Goal: Transaction & Acquisition: Purchase product/service

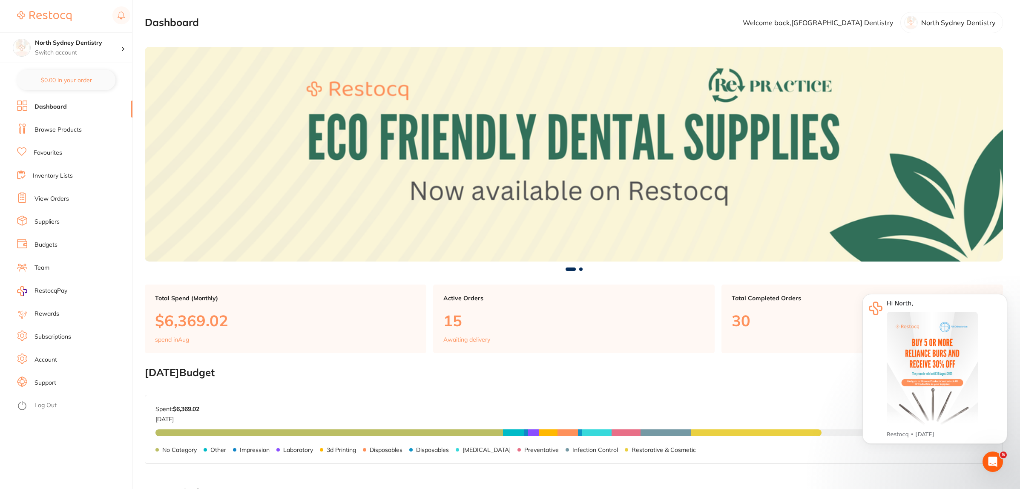
click at [61, 222] on li "Suppliers" at bounding box center [74, 221] width 115 height 13
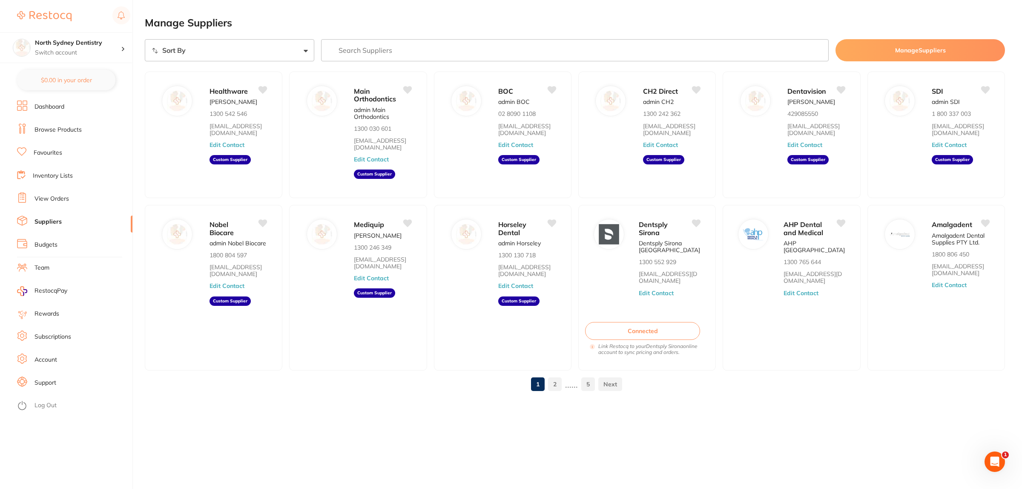
click at [424, 52] on input "search" at bounding box center [575, 50] width 508 height 22
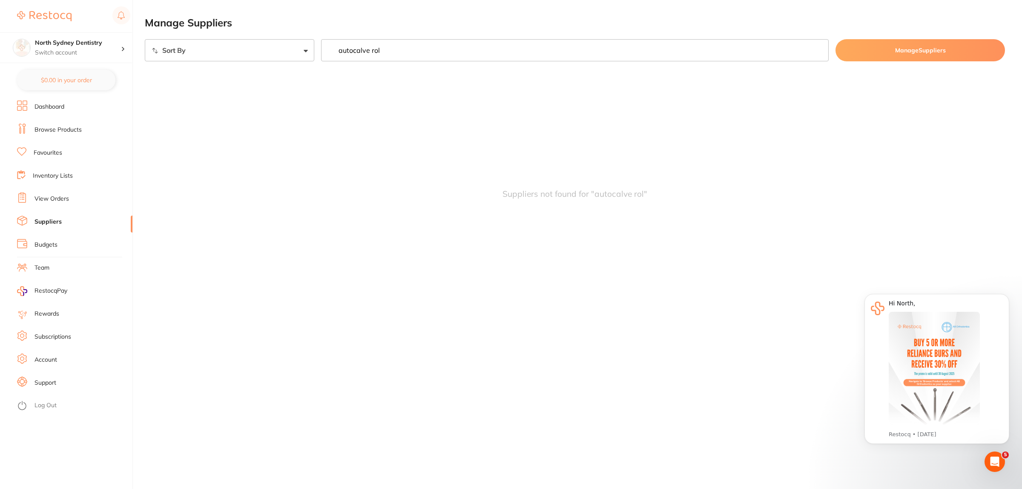
drag, startPoint x: 424, startPoint y: 48, endPoint x: 356, endPoint y: 57, distance: 68.4
click at [356, 57] on input "autocalve rol" at bounding box center [575, 50] width 508 height 22
type input "autoclave roll"
click at [61, 132] on link "Browse Products" at bounding box center [57, 130] width 47 height 9
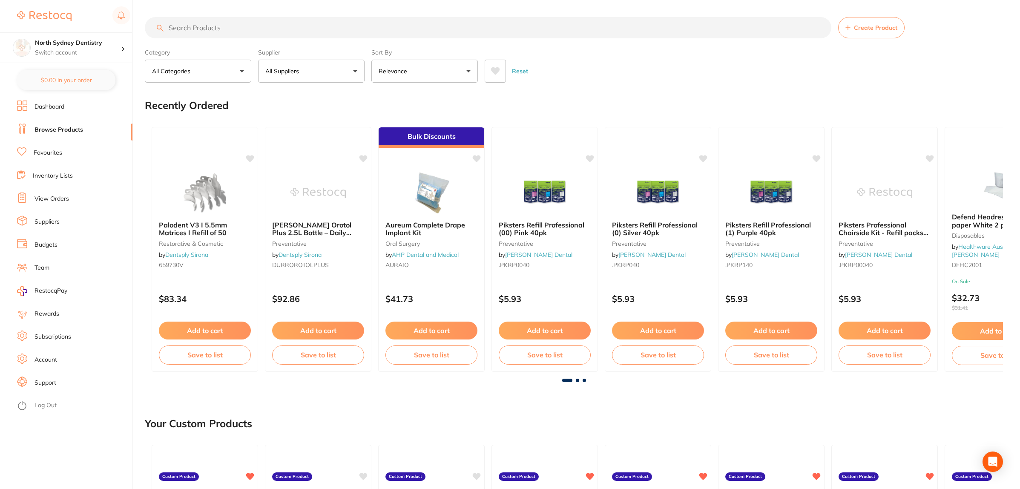
click at [234, 31] on input "search" at bounding box center [488, 27] width 687 height 21
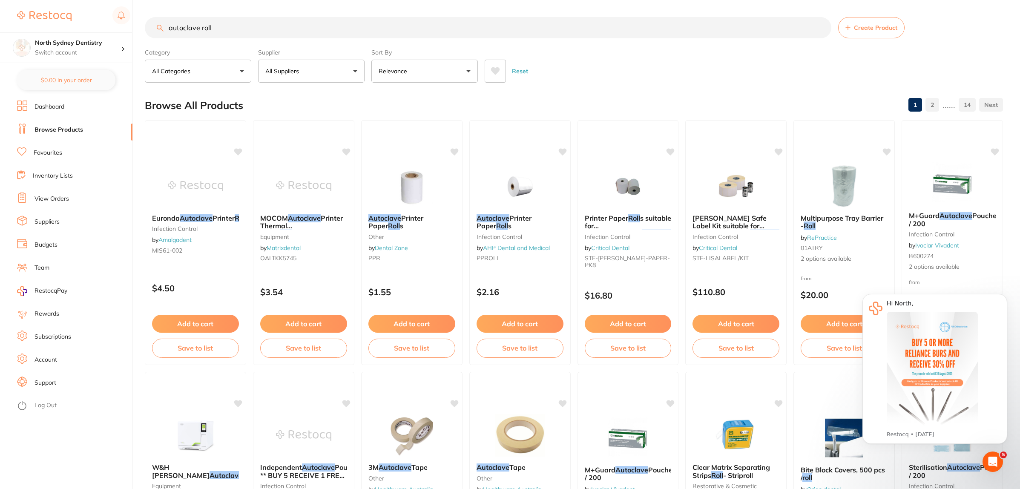
drag, startPoint x: 169, startPoint y: 29, endPoint x: 250, endPoint y: 29, distance: 80.5
click at [250, 29] on input "autoclave roll" at bounding box center [488, 27] width 687 height 21
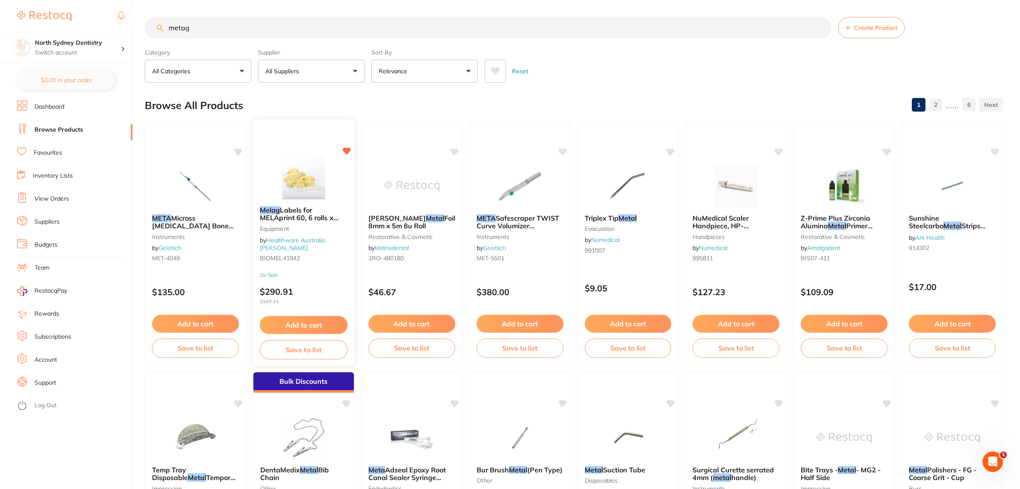
type input "metag"
click at [296, 167] on img at bounding box center [304, 177] width 56 height 43
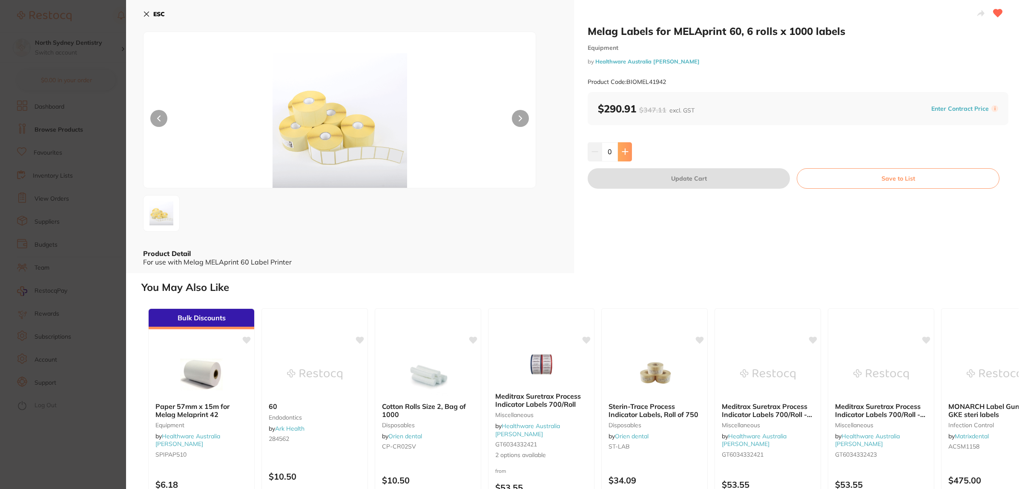
click at [627, 148] on button at bounding box center [625, 151] width 14 height 19
type input "1"
click at [701, 178] on button "Update Cart" at bounding box center [689, 178] width 202 height 20
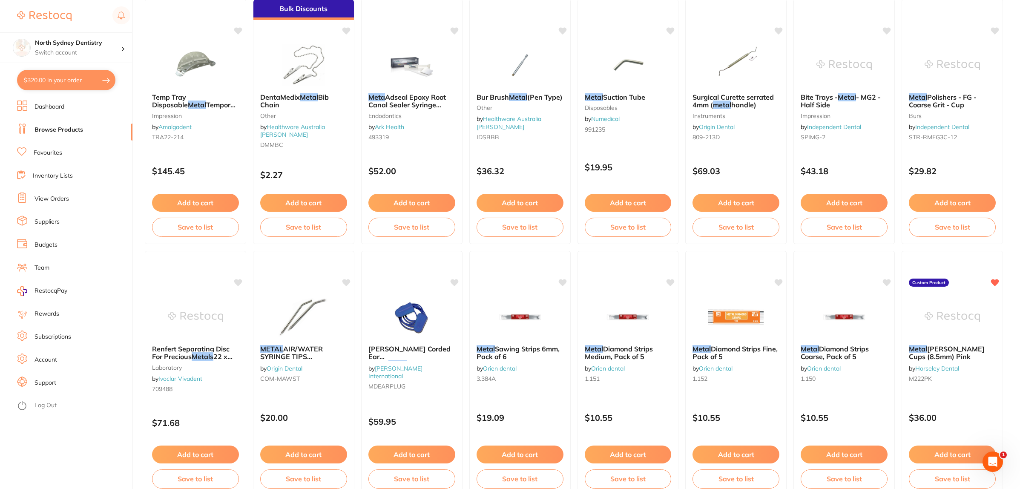
click at [58, 78] on button "$320.00 in your order" at bounding box center [66, 80] width 98 height 20
checkbox input "true"
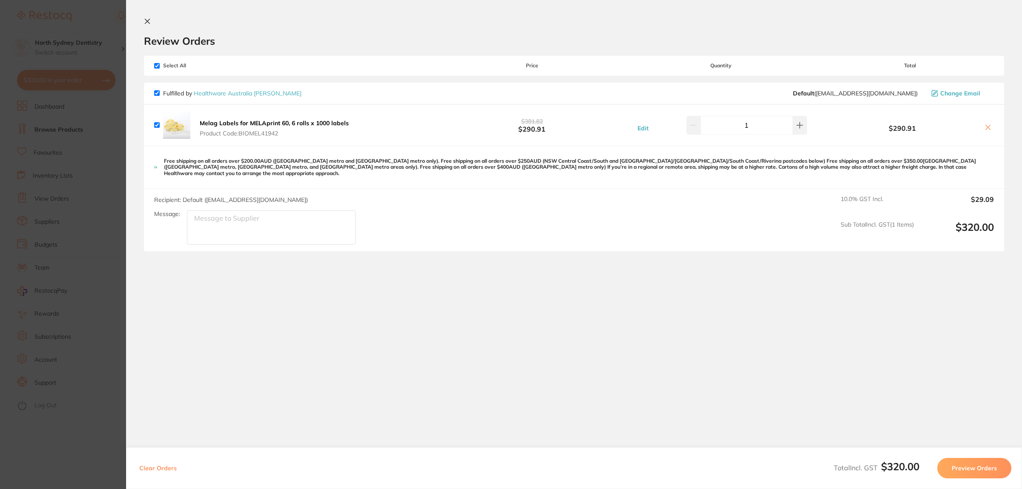
click at [41, 354] on section "Update RRP Set your pre negotiated price for this item. Item Agreed RRP (excl. …" at bounding box center [511, 244] width 1022 height 489
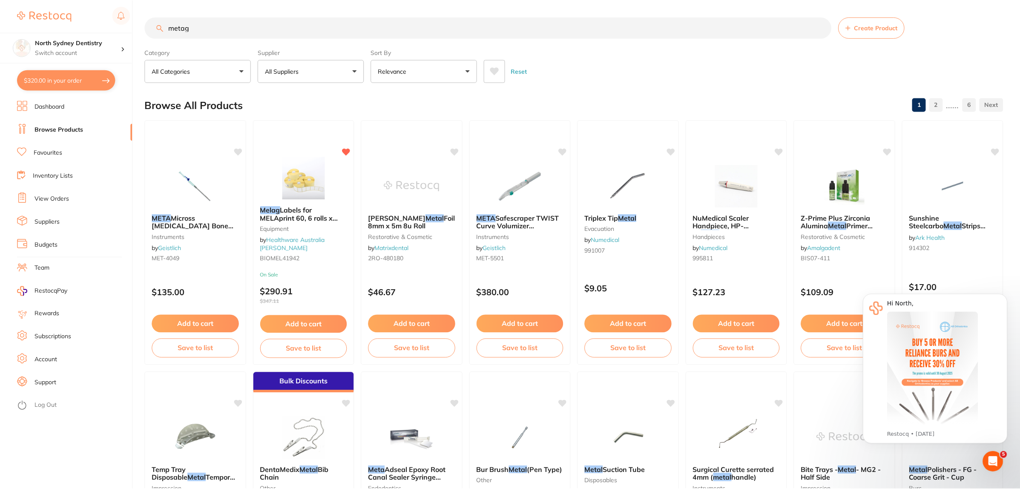
scroll to position [373, 0]
